Goal: Task Accomplishment & Management: Use online tool/utility

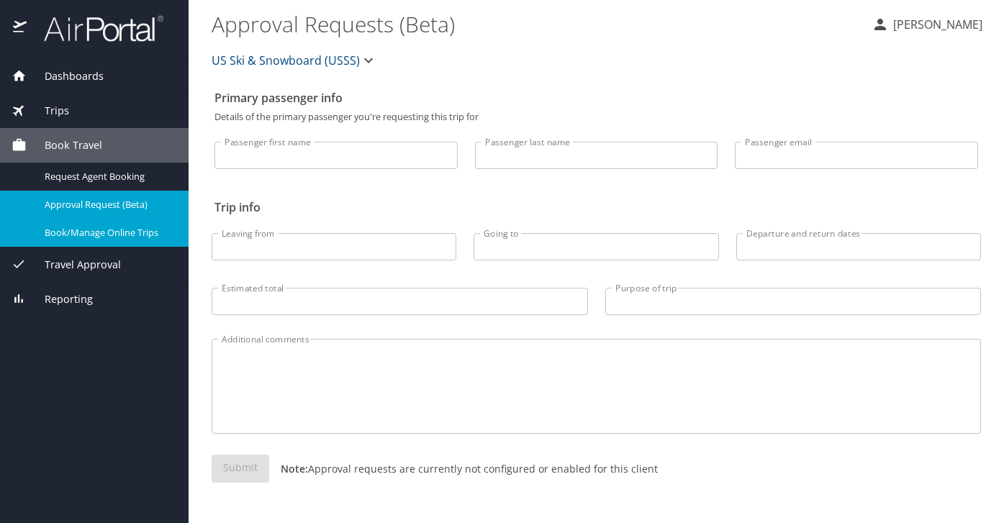
click at [99, 235] on span "Book/Manage Online Trips" at bounding box center [108, 233] width 127 height 14
